Goal: Information Seeking & Learning: Check status

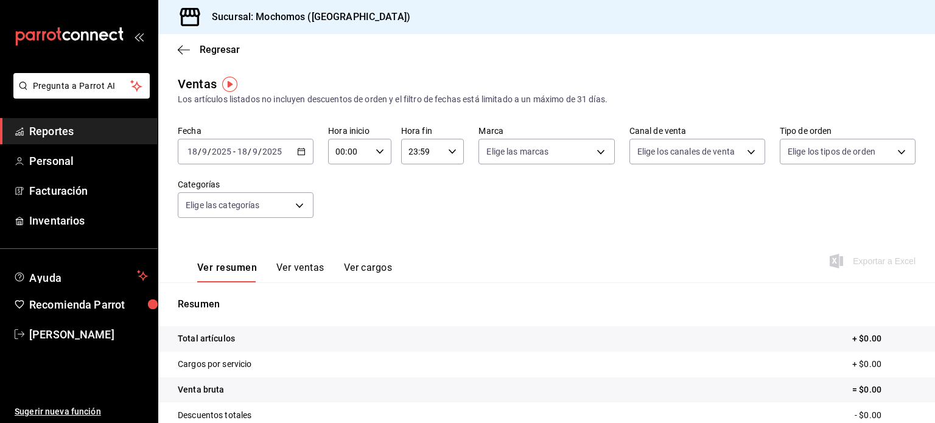
click at [107, 133] on span "Reportes" at bounding box center [88, 131] width 119 height 16
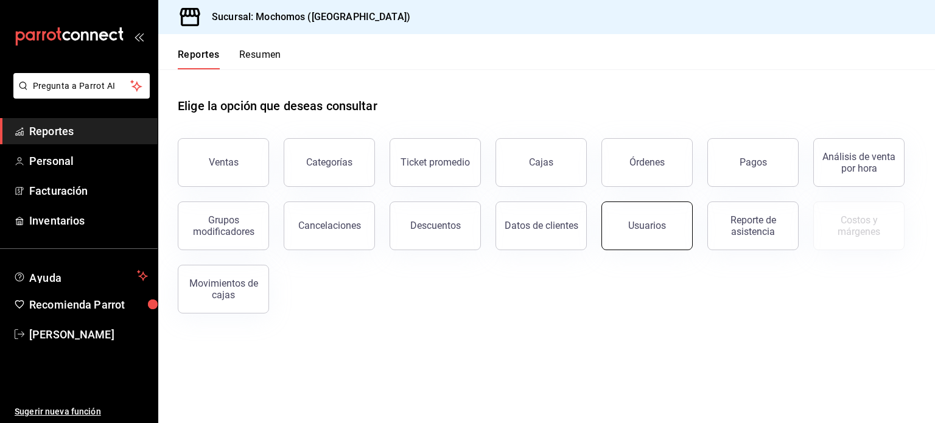
click at [631, 239] on button "Usuarios" at bounding box center [646, 225] width 91 height 49
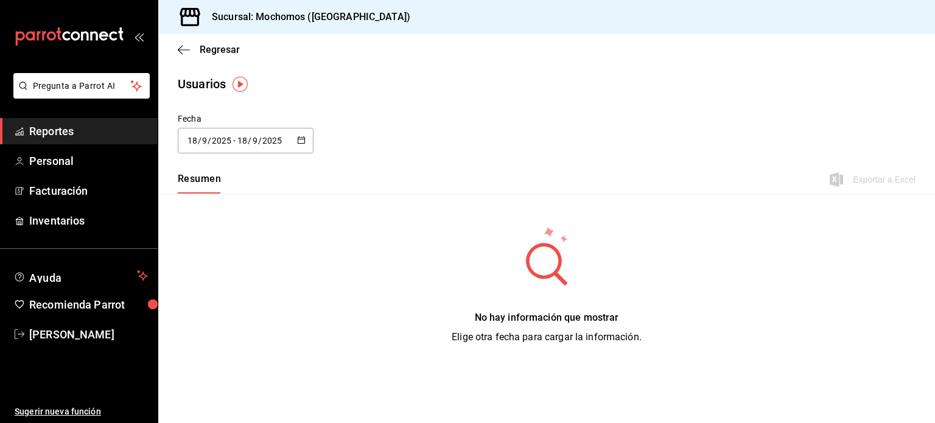
click at [307, 143] on div "[DATE] [DATE] - [DATE] [DATE]" at bounding box center [246, 141] width 136 height 26
click at [234, 314] on li "Rango de fechas" at bounding box center [235, 316] width 115 height 27
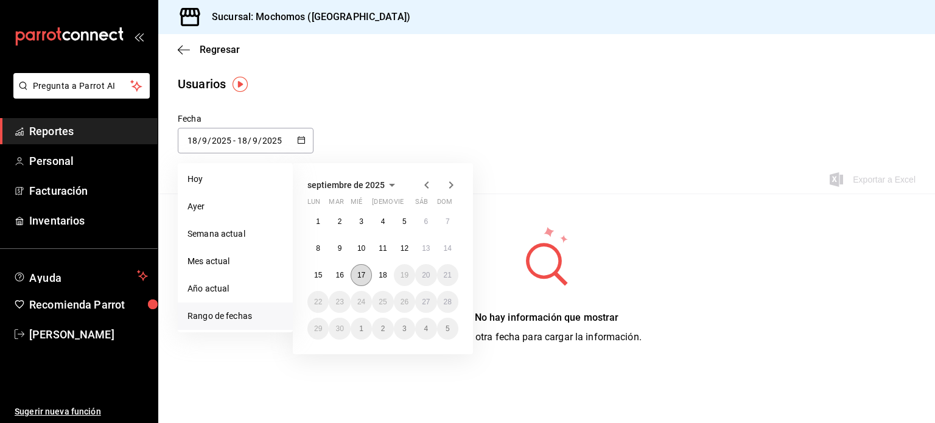
click at [366, 271] on button "17" at bounding box center [361, 275] width 21 height 22
click at [377, 276] on button "18" at bounding box center [382, 275] width 21 height 22
type input "[DATE]"
type input "17"
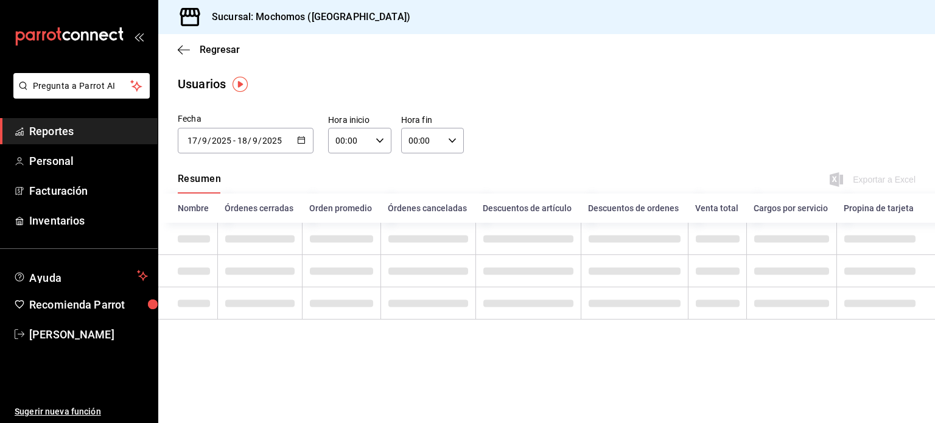
click at [389, 145] on div "00:00 Hora inicio" at bounding box center [359, 141] width 63 height 26
click at [343, 201] on span "01" at bounding box center [344, 201] width 12 height 10
type input "01:00"
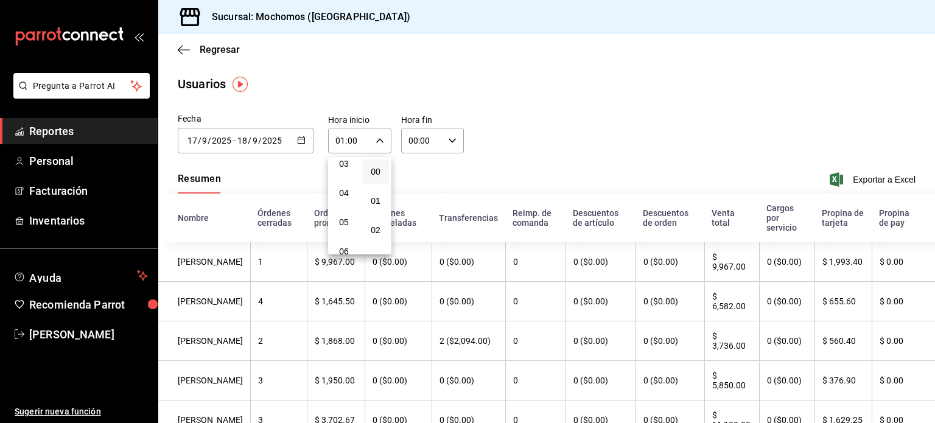
scroll to position [97, 0]
click at [341, 223] on span "05" at bounding box center [344, 220] width 12 height 10
type input "05:00"
click at [450, 141] on div at bounding box center [467, 211] width 935 height 423
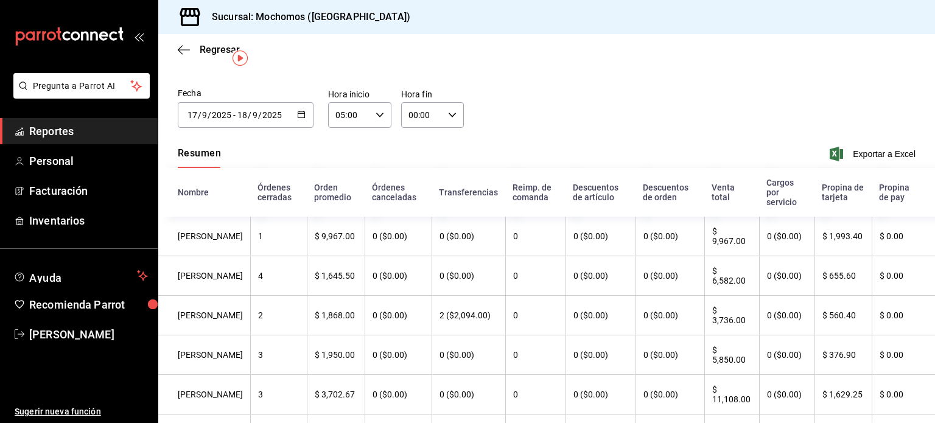
scroll to position [5, 0]
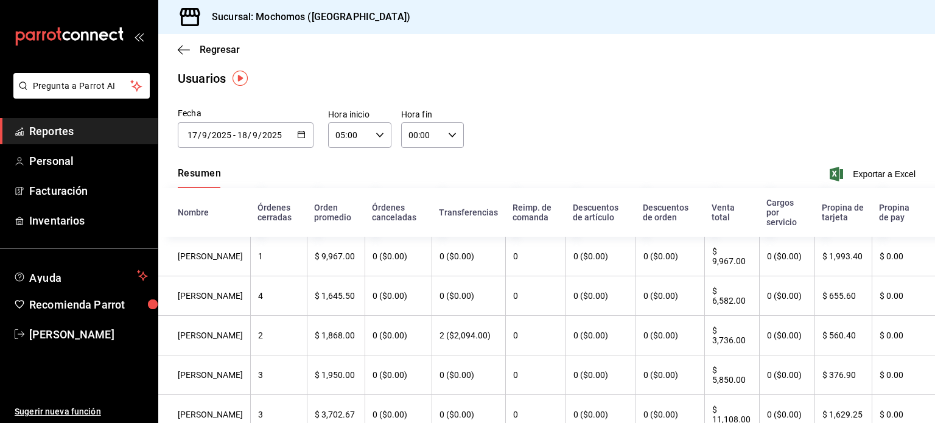
click at [449, 128] on div "00:00 Hora fin" at bounding box center [432, 135] width 63 height 26
click at [409, 200] on span "01" at bounding box center [414, 196] width 12 height 10
type input "01:00"
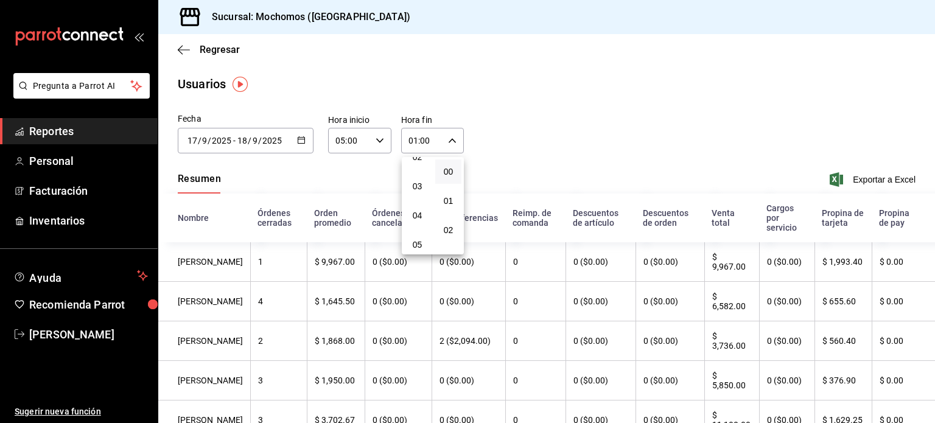
scroll to position [122, 0]
click at [421, 195] on span "05" at bounding box center [417, 196] width 12 height 10
type input "05:00"
click at [572, 152] on div at bounding box center [467, 211] width 935 height 423
click at [304, 142] on icon "button" at bounding box center [301, 140] width 9 height 9
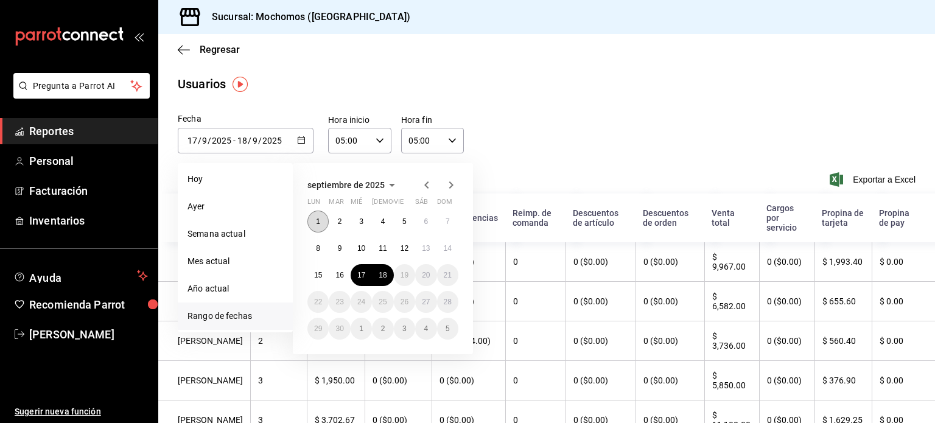
click at [323, 223] on button "1" at bounding box center [317, 222] width 21 height 22
click at [391, 277] on button "18" at bounding box center [382, 275] width 21 height 22
type input "[DATE]"
type input "1"
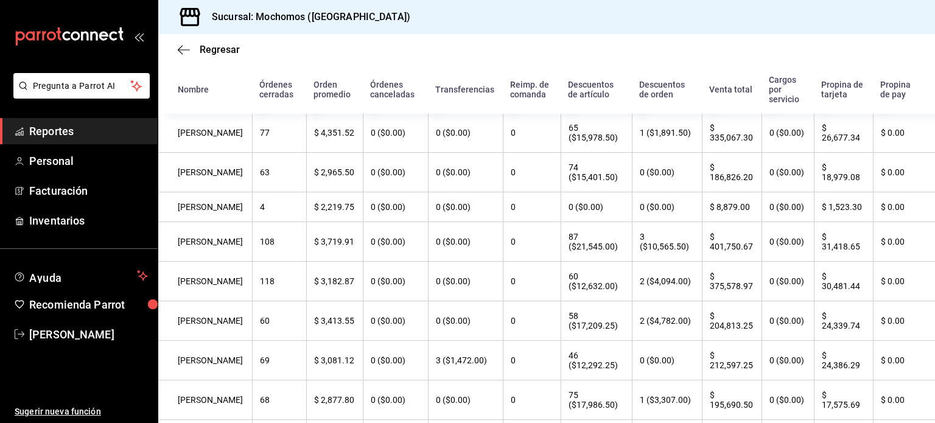
scroll to position [649, 0]
